Goal: Task Accomplishment & Management: Manage account settings

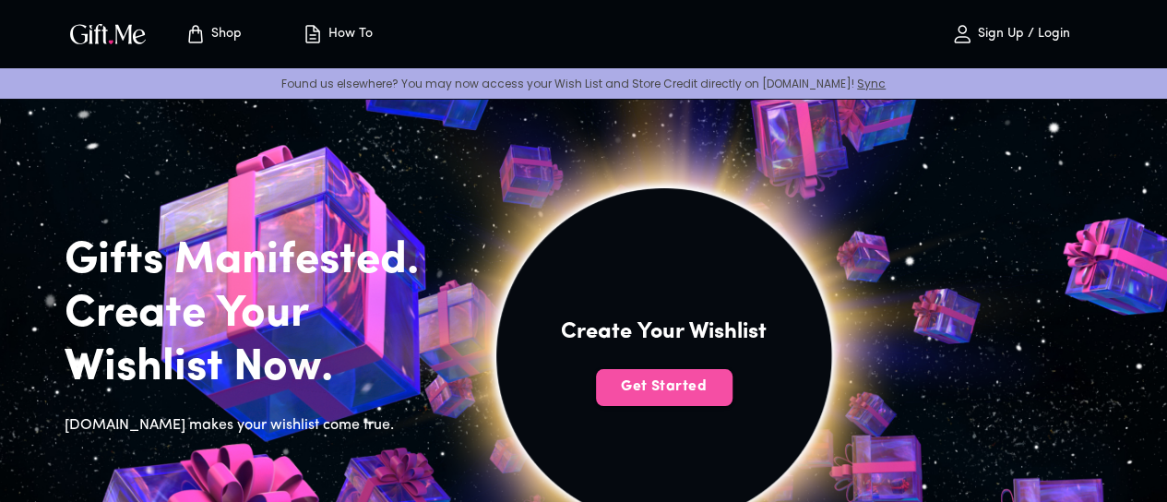
click at [713, 397] on span "Get Started" at bounding box center [664, 386] width 137 height 20
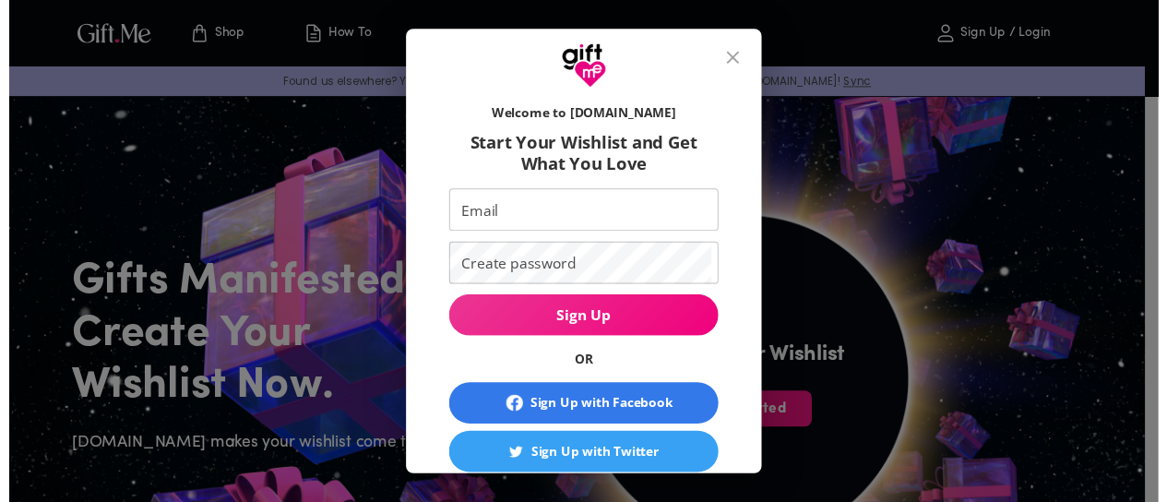
scroll to position [173, 0]
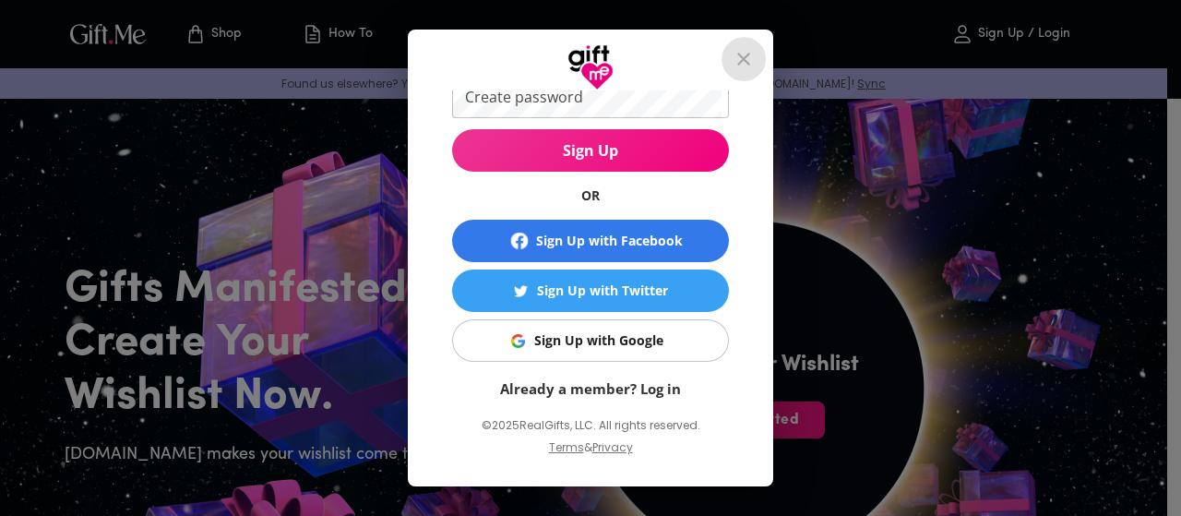
click at [752, 54] on icon "close" at bounding box center [744, 59] width 22 height 22
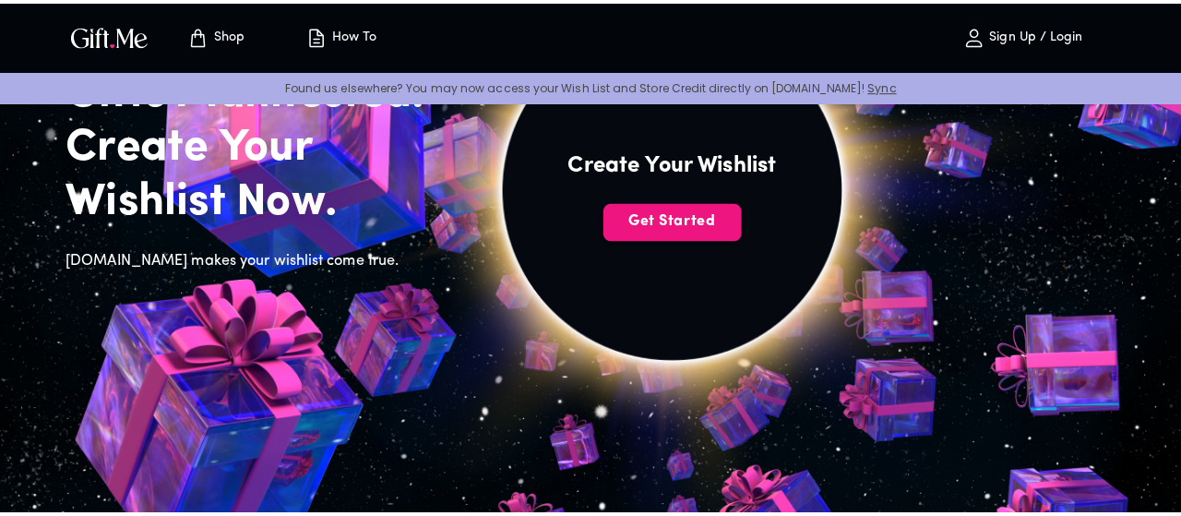
scroll to position [137, 0]
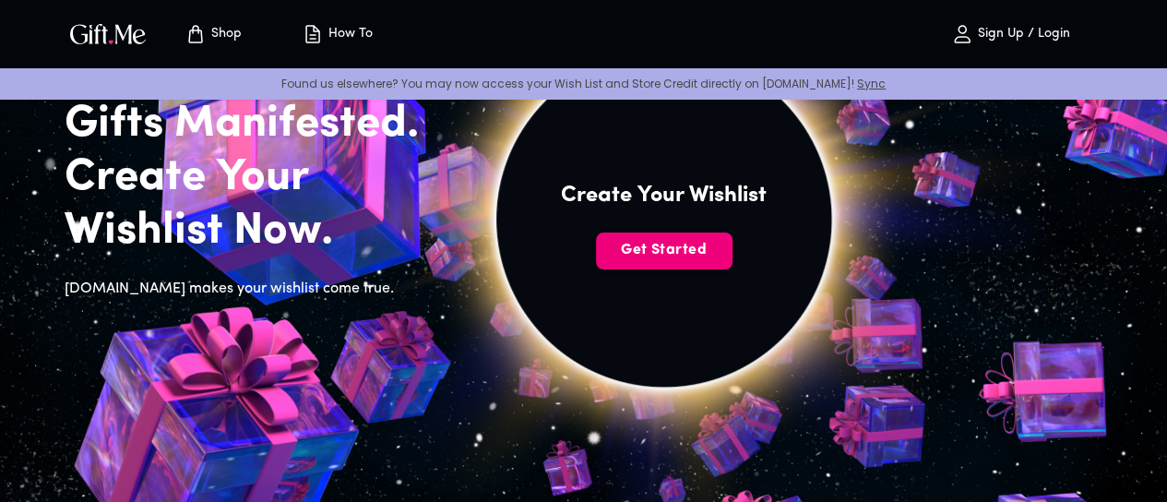
click at [733, 260] on span "Get Started" at bounding box center [664, 250] width 137 height 20
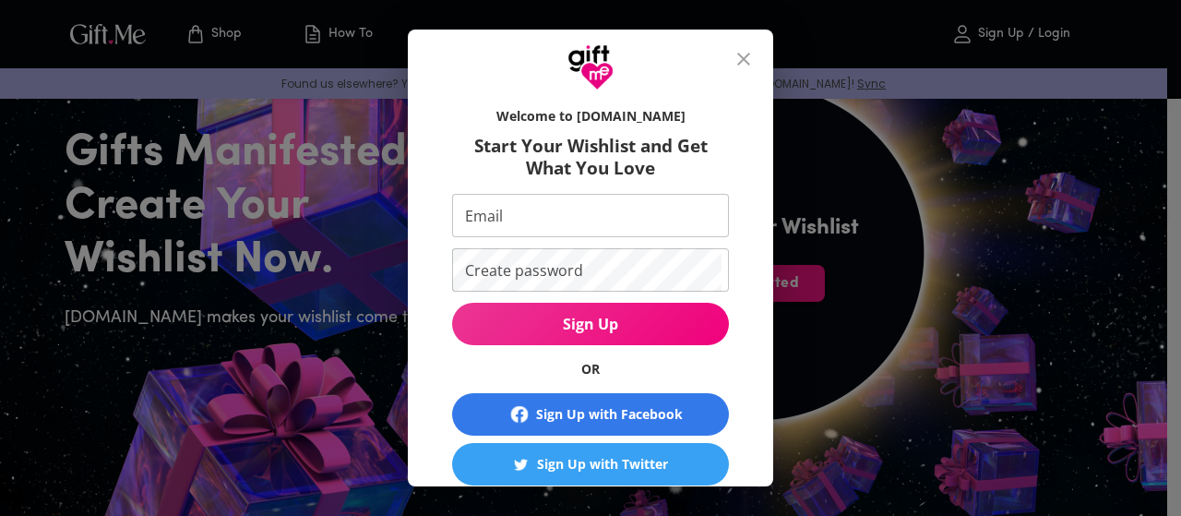
click at [660, 231] on input "Email" at bounding box center [586, 215] width 269 height 43
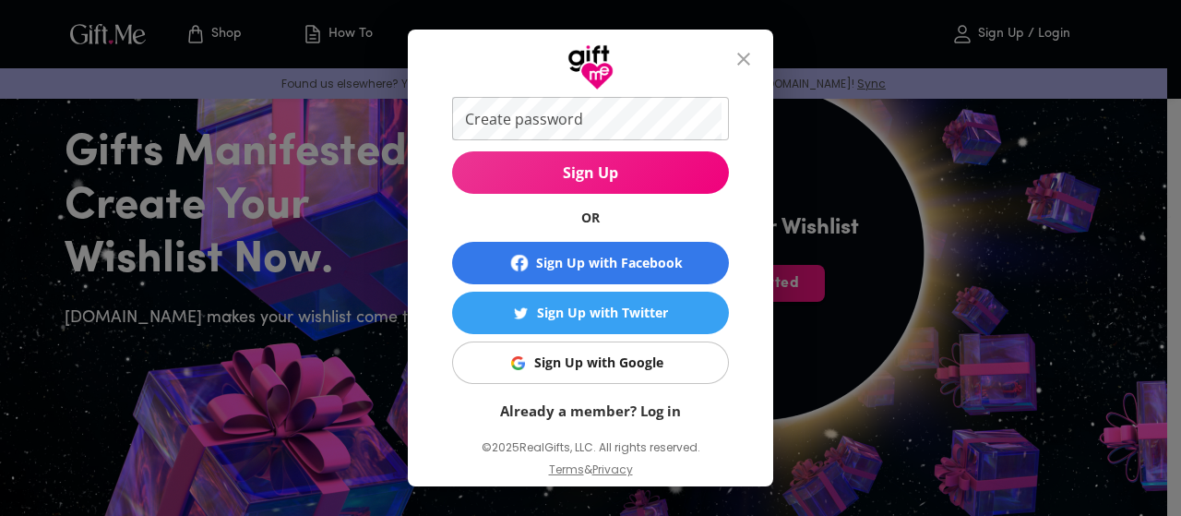
scroll to position [173, 0]
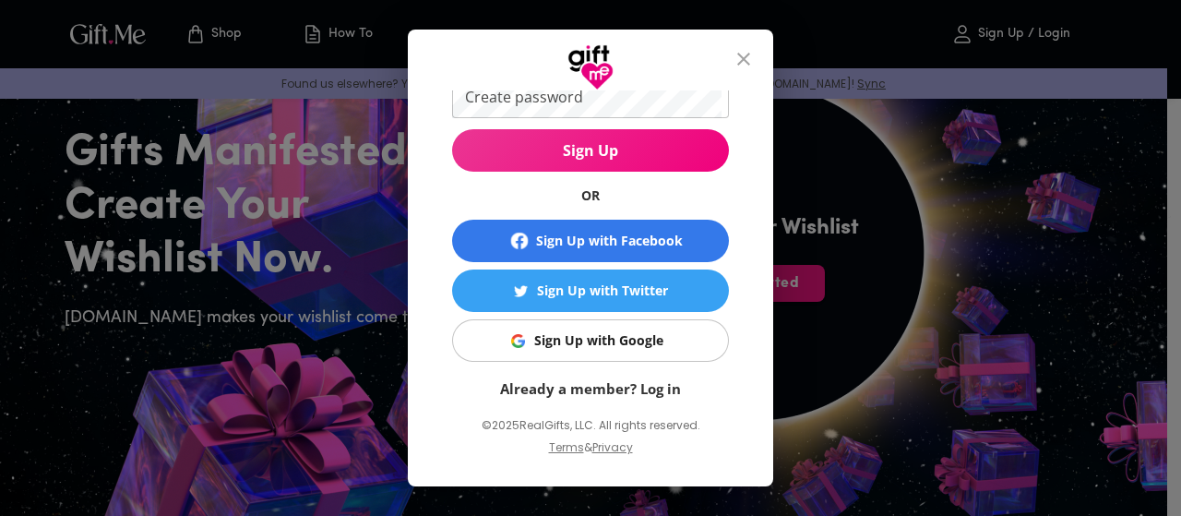
click at [492, 332] on span "Sign Up with Google" at bounding box center [587, 340] width 254 height 20
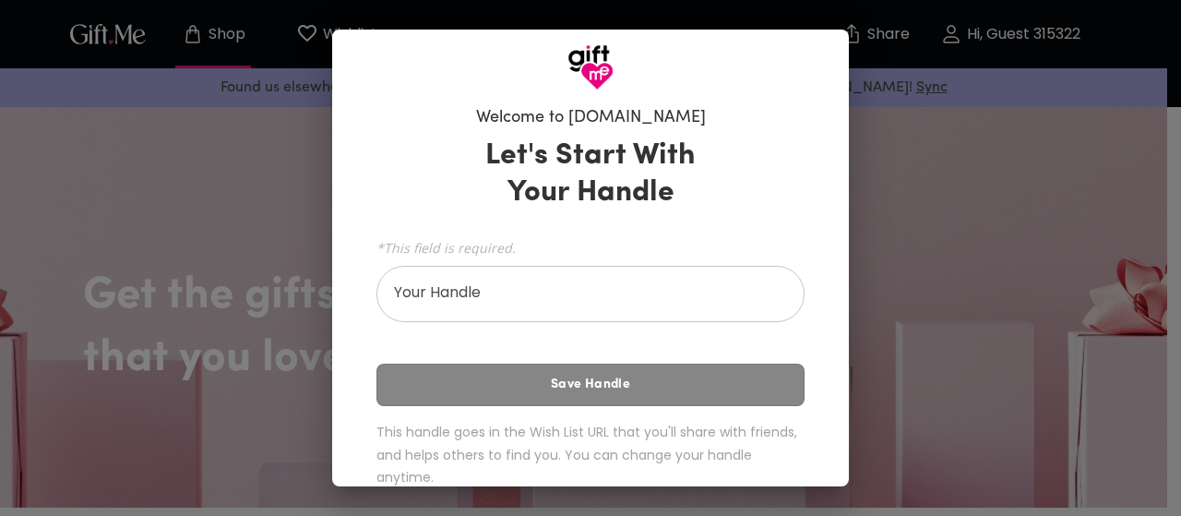
click at [889, 216] on div "Welcome to [DOMAIN_NAME] Let's Start With Your Handle *This field is required. …" at bounding box center [590, 258] width 1181 height 516
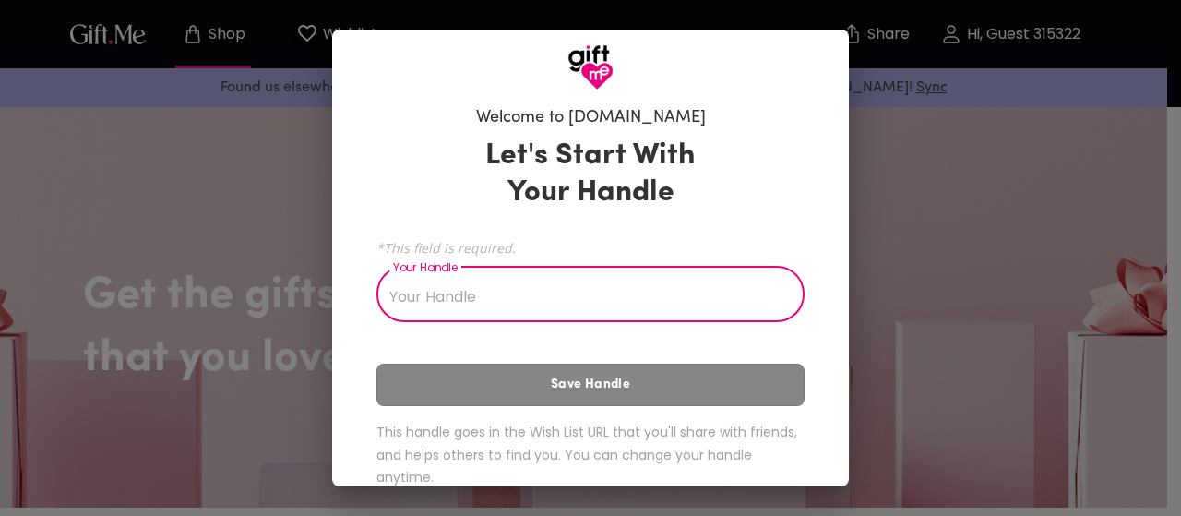
click at [627, 287] on input "Your Handle" at bounding box center [580, 296] width 408 height 52
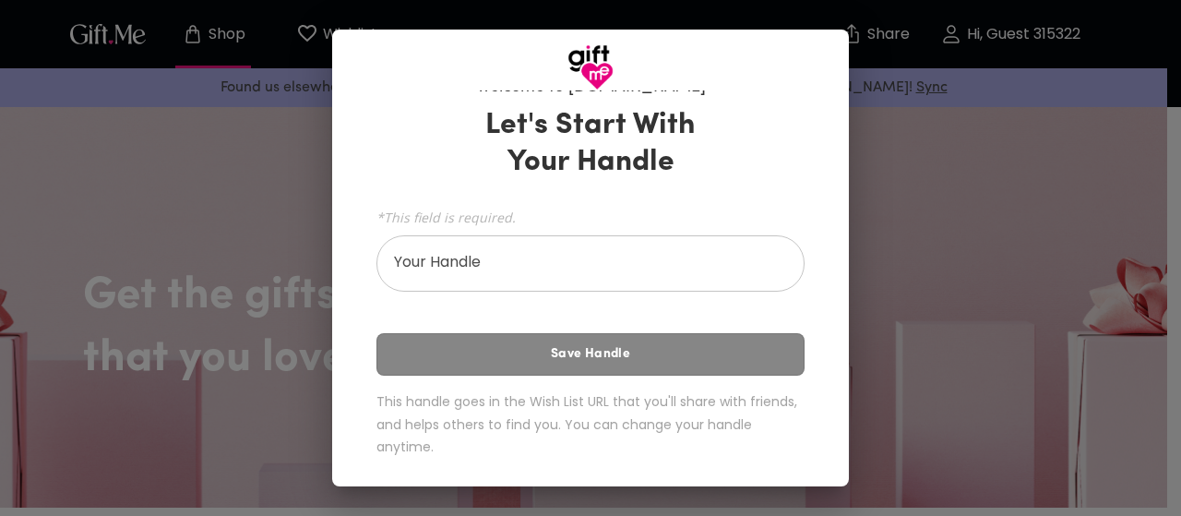
click at [632, 351] on div "Let's Start With Your Handle *This field is required. Your Handle Your Handle S…" at bounding box center [590, 286] width 428 height 374
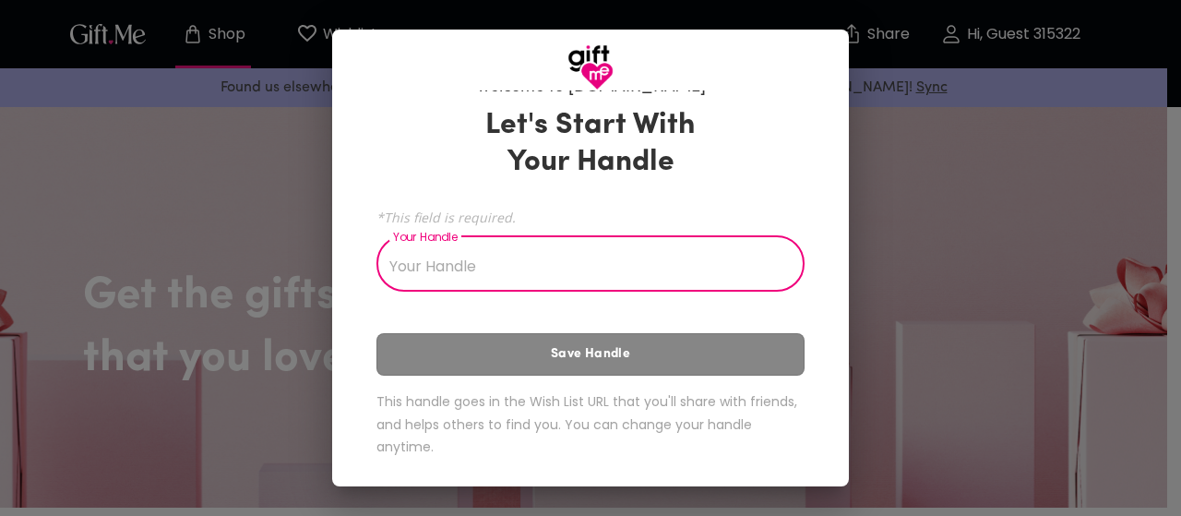
click at [508, 287] on input "Your Handle" at bounding box center [580, 266] width 408 height 52
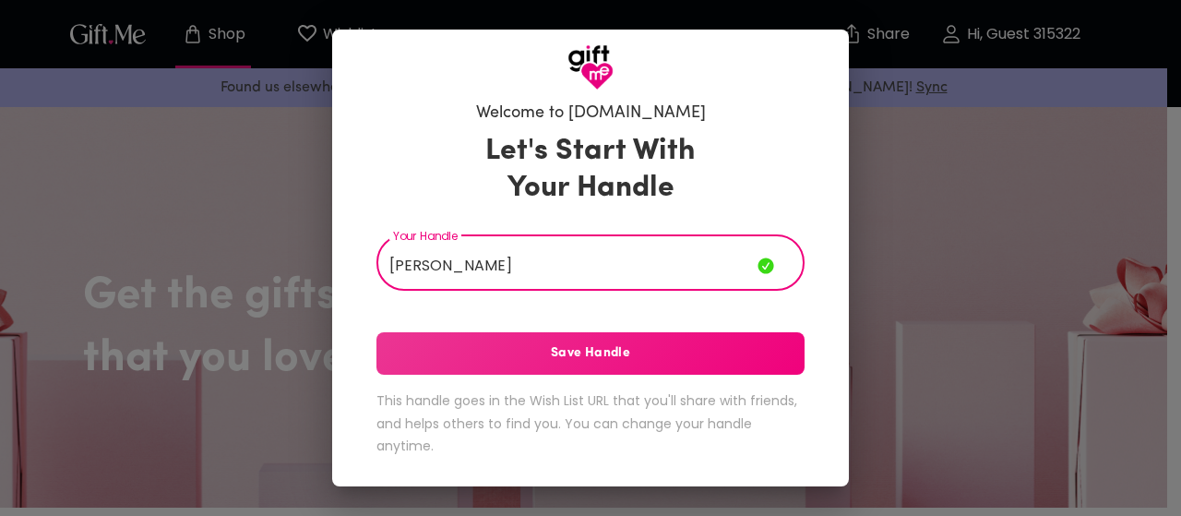
scroll to position [4, 0]
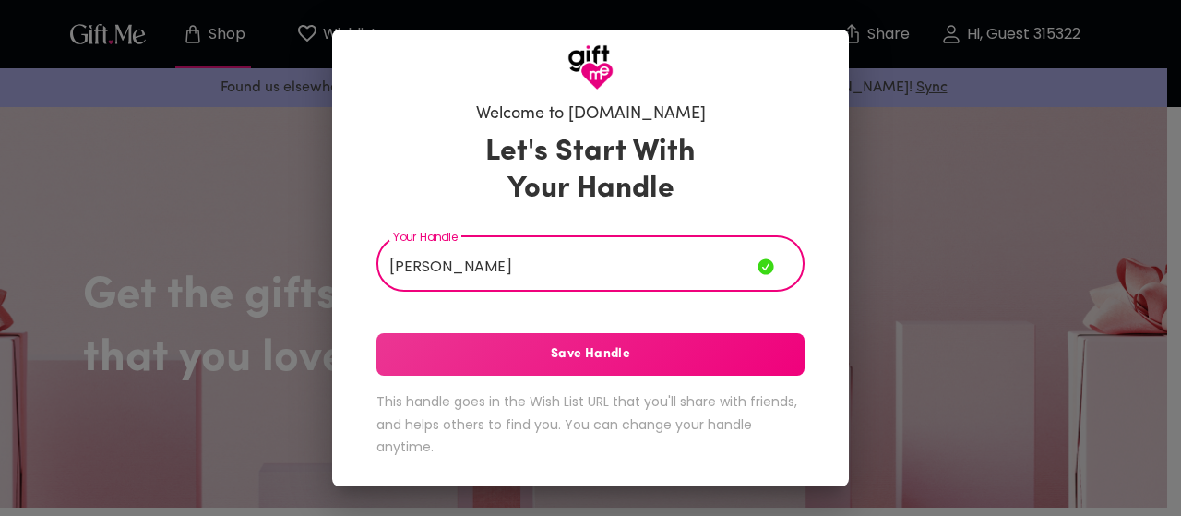
type input "[PERSON_NAME]"
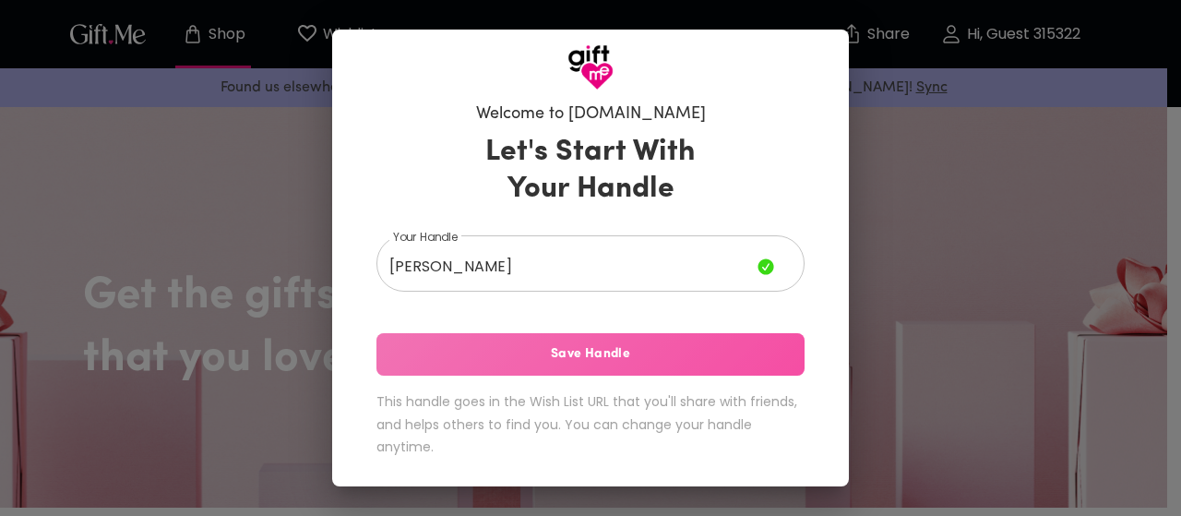
click at [525, 350] on span "Save Handle" at bounding box center [590, 354] width 428 height 20
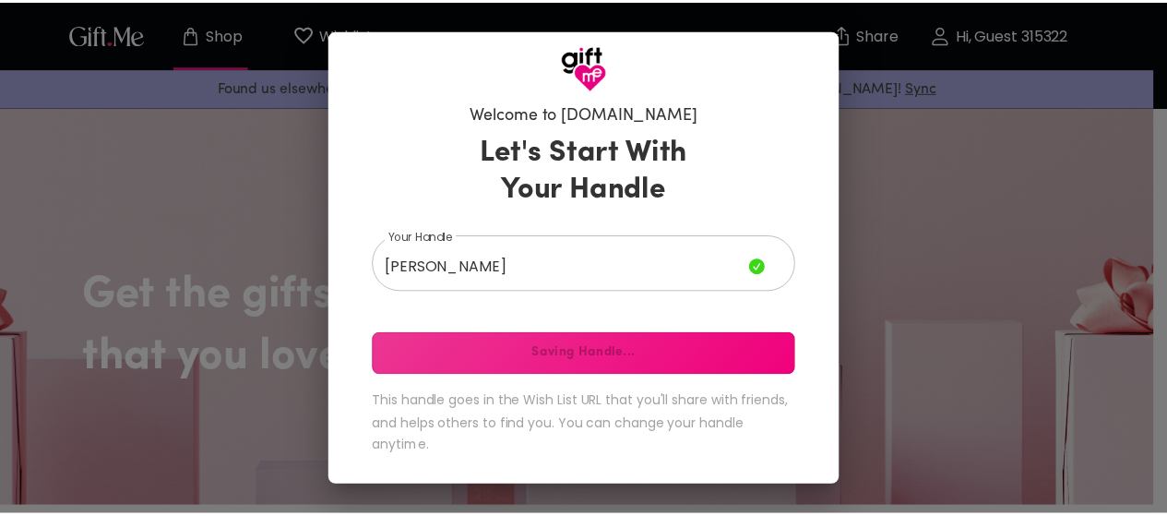
scroll to position [0, 0]
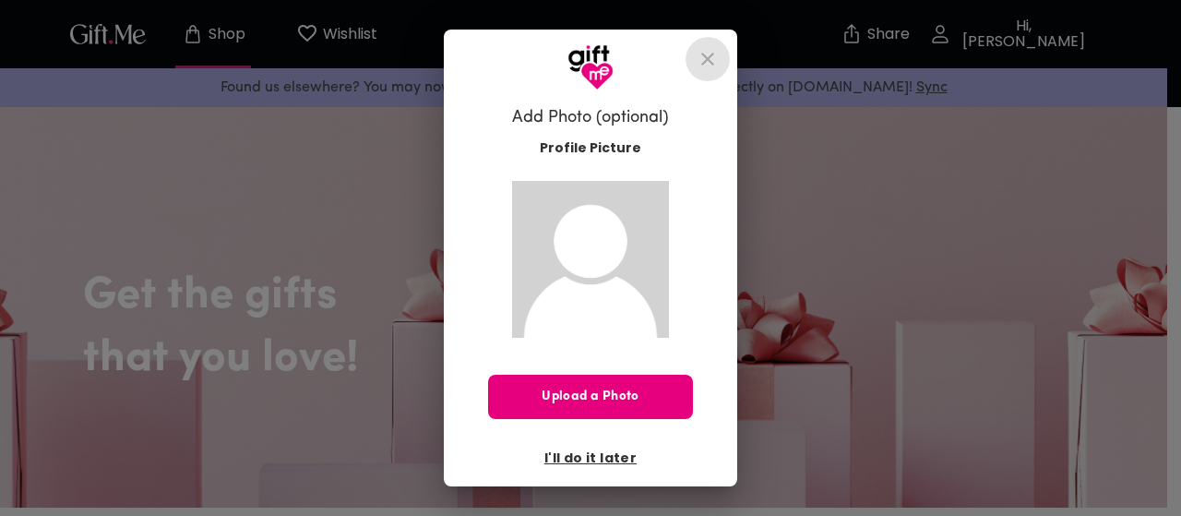
click at [712, 42] on button "close" at bounding box center [708, 59] width 44 height 44
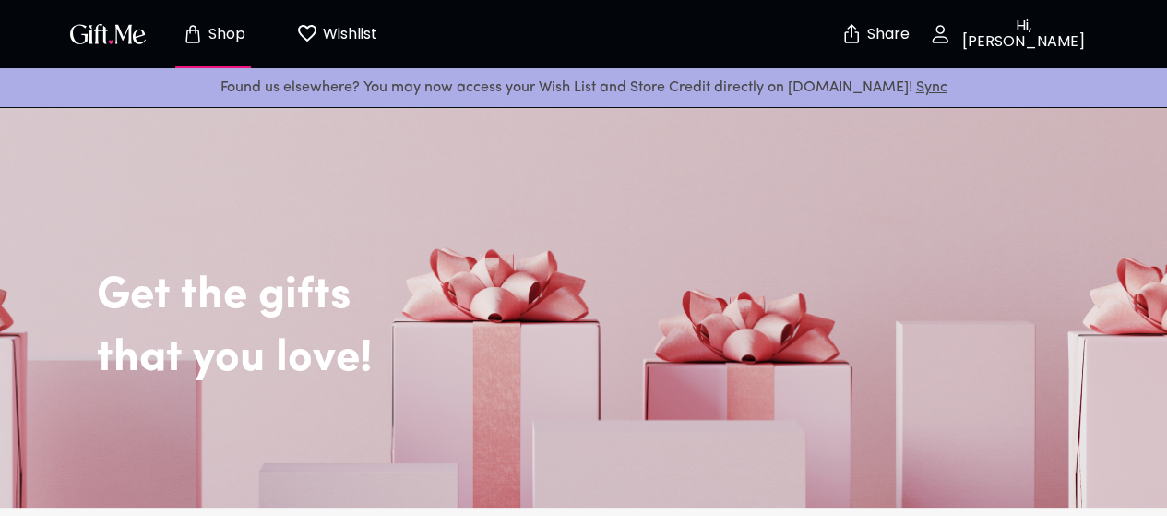
click at [332, 36] on p "Wishlist" at bounding box center [347, 34] width 59 height 24
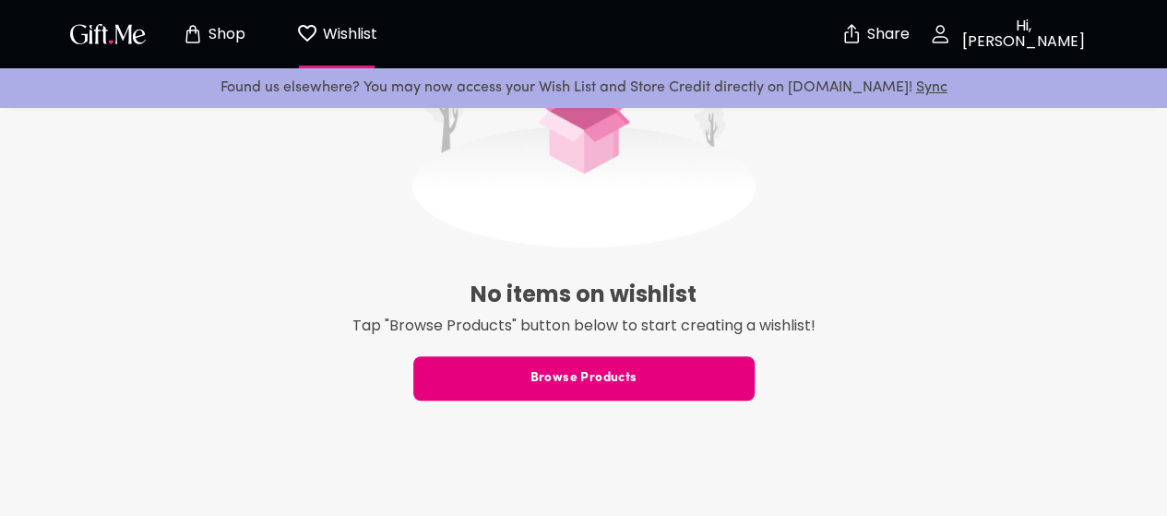
scroll to position [532, 0]
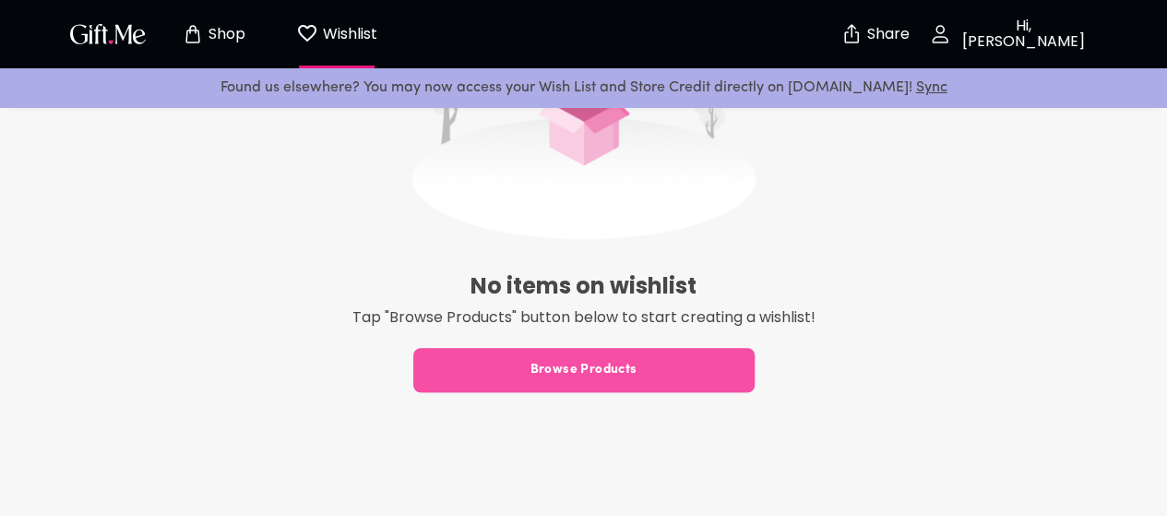
click at [520, 375] on span "Browse Products" at bounding box center [583, 370] width 341 height 20
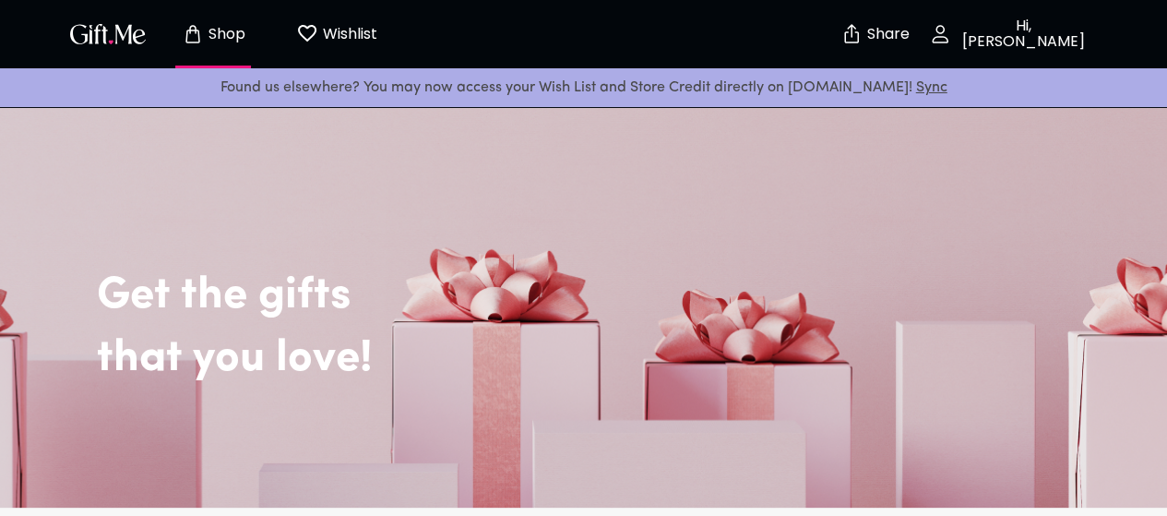
click at [72, 20] on img "button" at bounding box center [107, 33] width 83 height 27
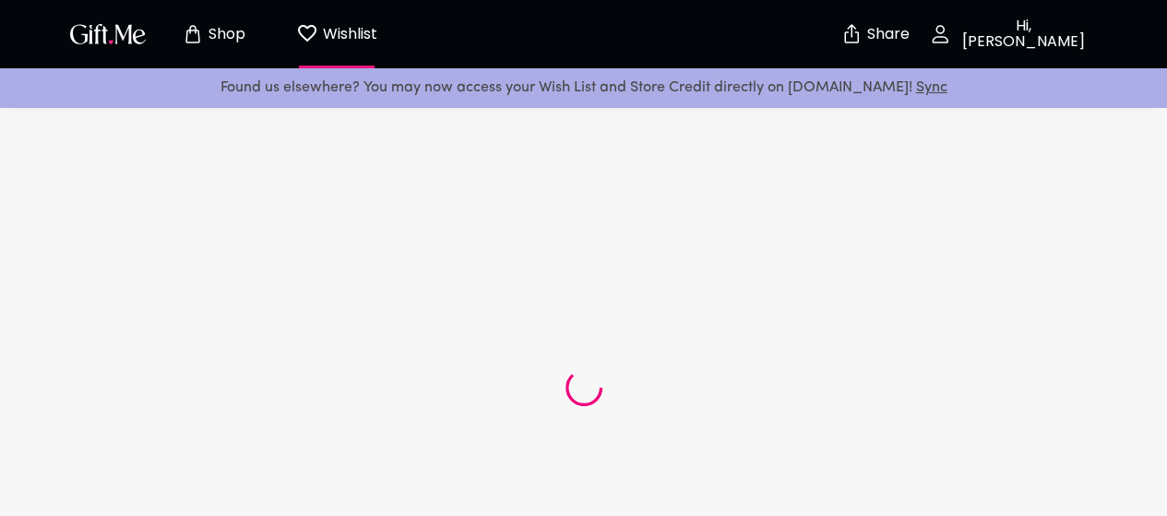
scroll to position [508, 0]
